Goal: Information Seeking & Learning: Learn about a topic

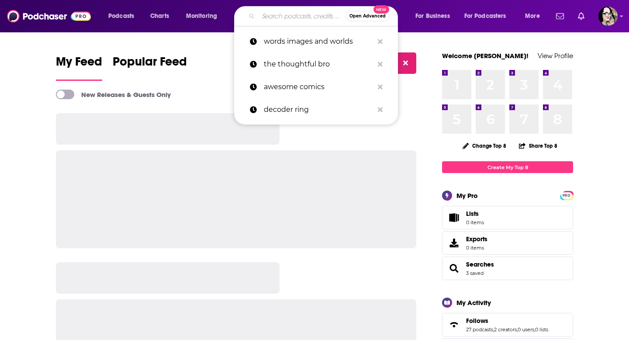
click at [276, 17] on input "Search podcasts, credits, & more..." at bounding box center [301, 16] width 87 height 14
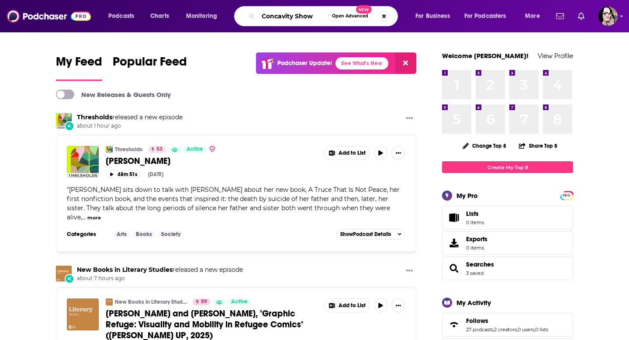
type input "Concavity Show"
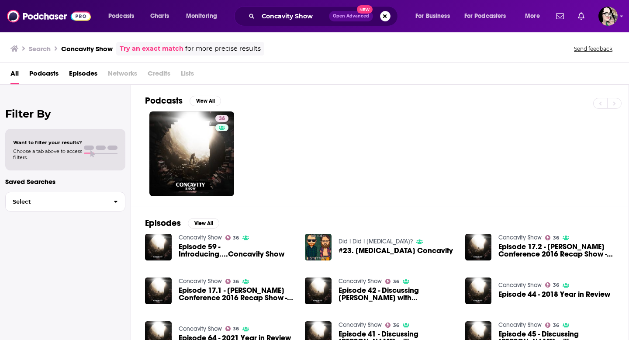
click at [97, 71] on span "Episodes" at bounding box center [83, 75] width 28 height 18
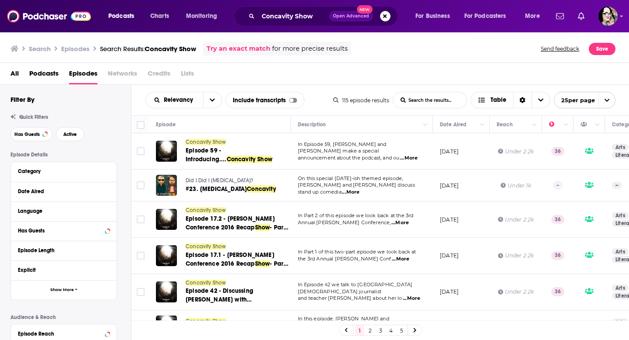
click at [162, 72] on span "Credits" at bounding box center [159, 75] width 23 height 18
click at [196, 141] on span "Concavity Show" at bounding box center [206, 142] width 40 height 6
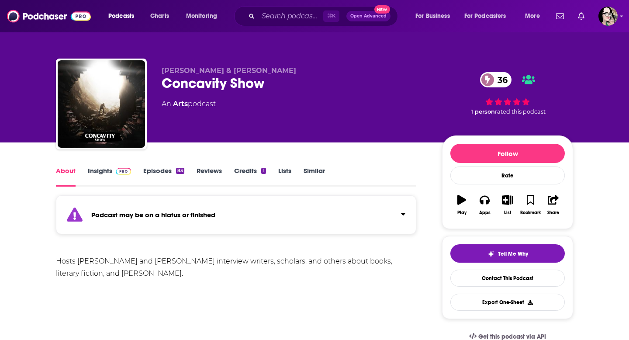
click at [166, 169] on link "Episodes 83" at bounding box center [163, 176] width 41 height 20
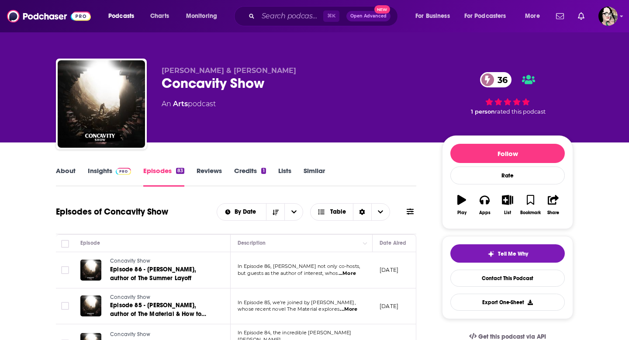
click at [193, 69] on span "Matt Bucher & Dave Laird" at bounding box center [229, 70] width 135 height 8
click at [193, 71] on span "Matt Bucher & Dave Laird" at bounding box center [229, 70] width 135 height 8
click at [238, 169] on link "Credits 1" at bounding box center [249, 176] width 31 height 20
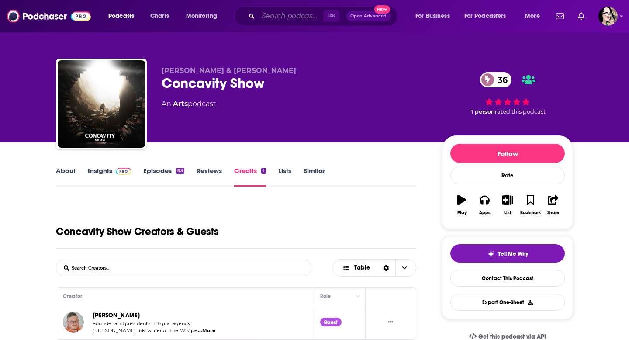
click at [280, 19] on input "Search podcasts, credits, & more..." at bounding box center [290, 16] width 65 height 14
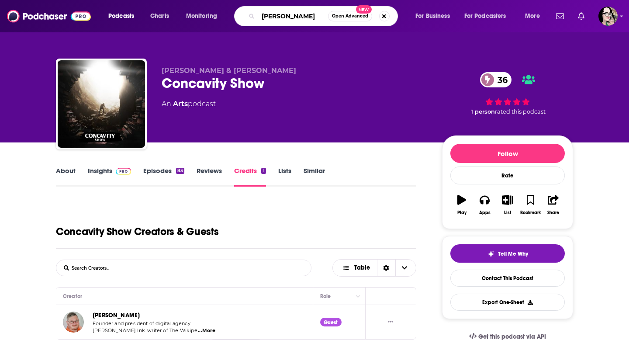
type input "Matt bucher"
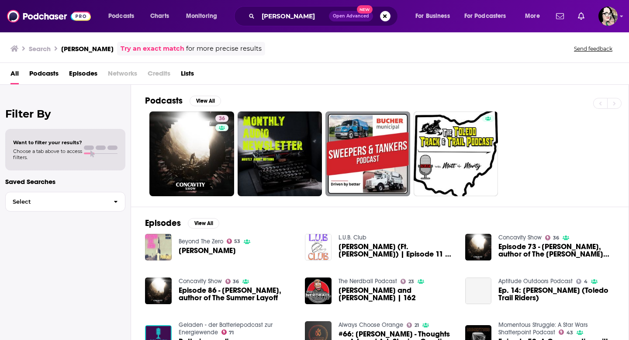
click at [163, 73] on span "Credits" at bounding box center [159, 75] width 23 height 18
click at [162, 72] on span "Credits" at bounding box center [159, 75] width 23 height 18
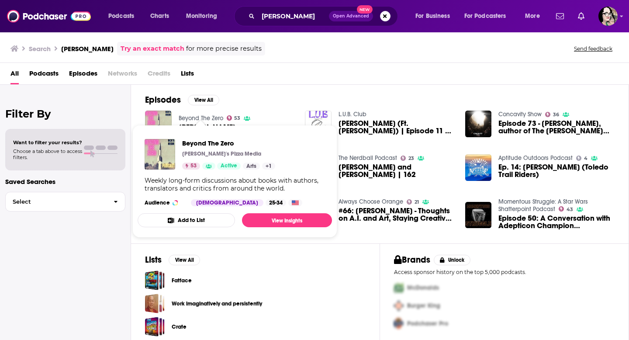
scroll to position [128, 0]
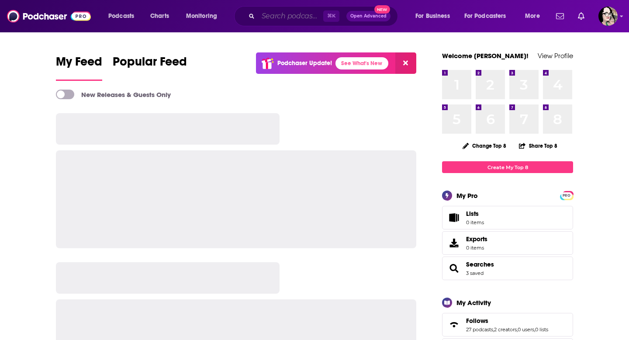
click at [283, 14] on input "Search podcasts, credits, & more..." at bounding box center [290, 16] width 65 height 14
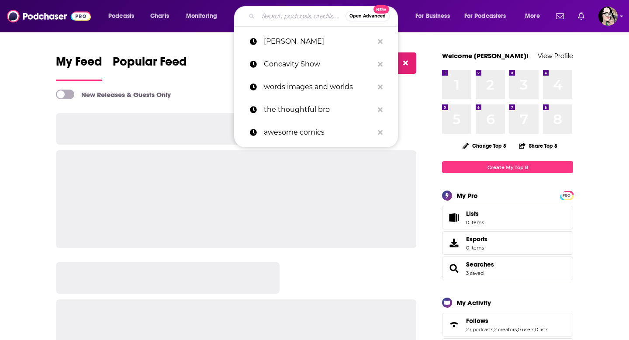
type input "c"
click at [296, 60] on p "Concavity Show" at bounding box center [319, 64] width 110 height 23
type input "Concavity Show"
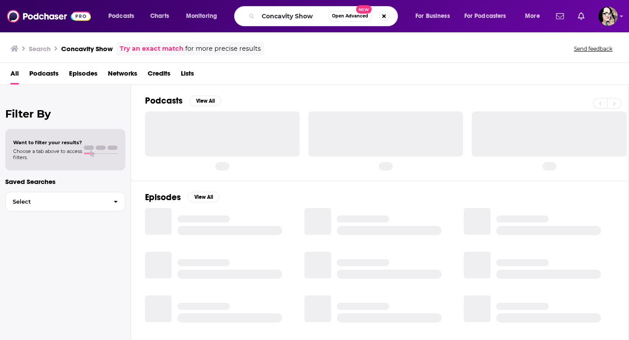
click at [44, 68] on span "Podcasts" at bounding box center [43, 75] width 29 height 18
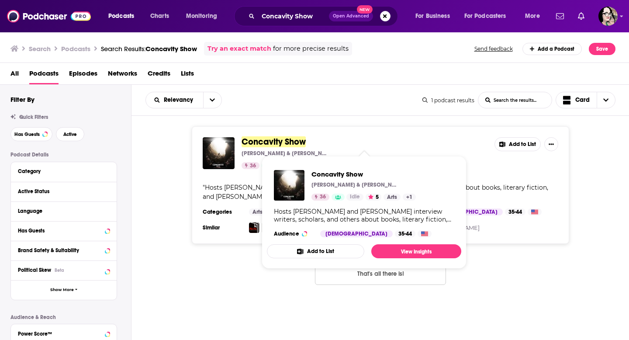
click at [284, 137] on span "Concavity Show" at bounding box center [274, 141] width 64 height 11
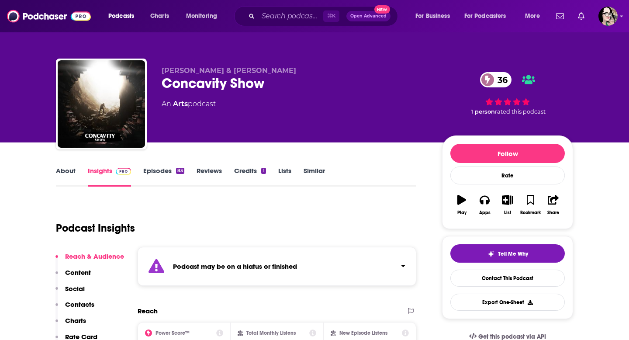
click at [149, 170] on link "Episodes 83" at bounding box center [163, 176] width 41 height 20
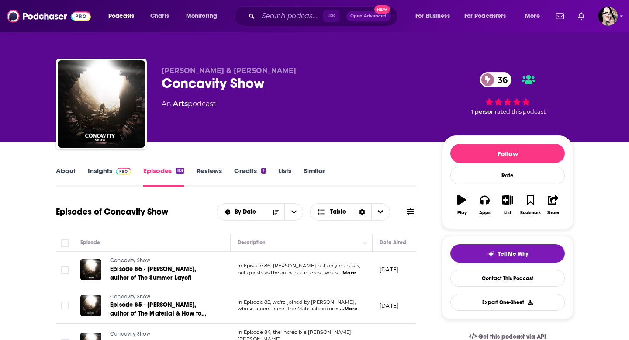
click at [352, 271] on span "...More" at bounding box center [346, 272] width 17 height 7
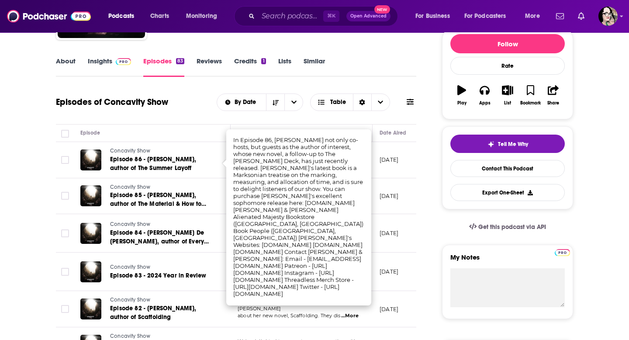
scroll to position [110, 0]
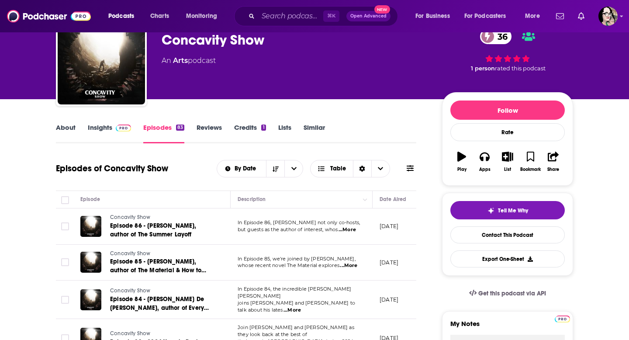
scroll to position [10, 0]
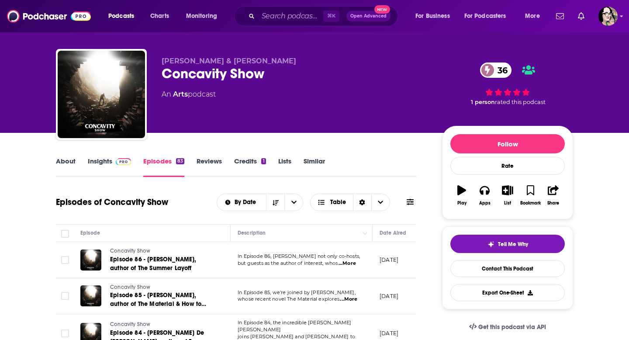
click at [69, 159] on link "About" at bounding box center [66, 167] width 20 height 20
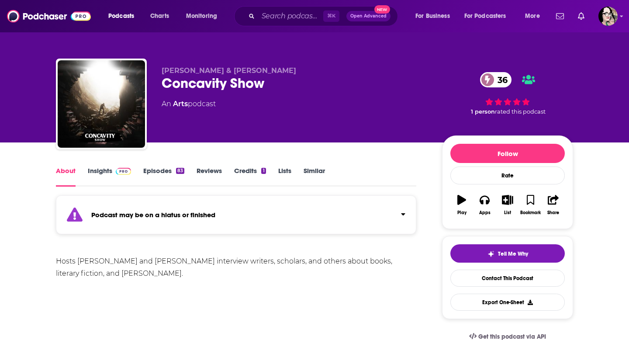
click at [159, 176] on link "Episodes 83" at bounding box center [163, 176] width 41 height 20
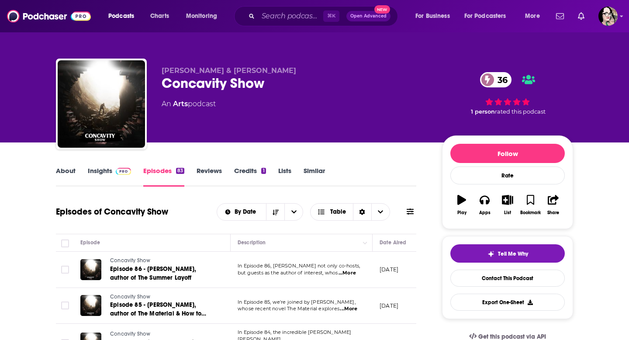
click at [93, 170] on link "Insights" at bounding box center [109, 176] width 43 height 20
